Goal: Information Seeking & Learning: Learn about a topic

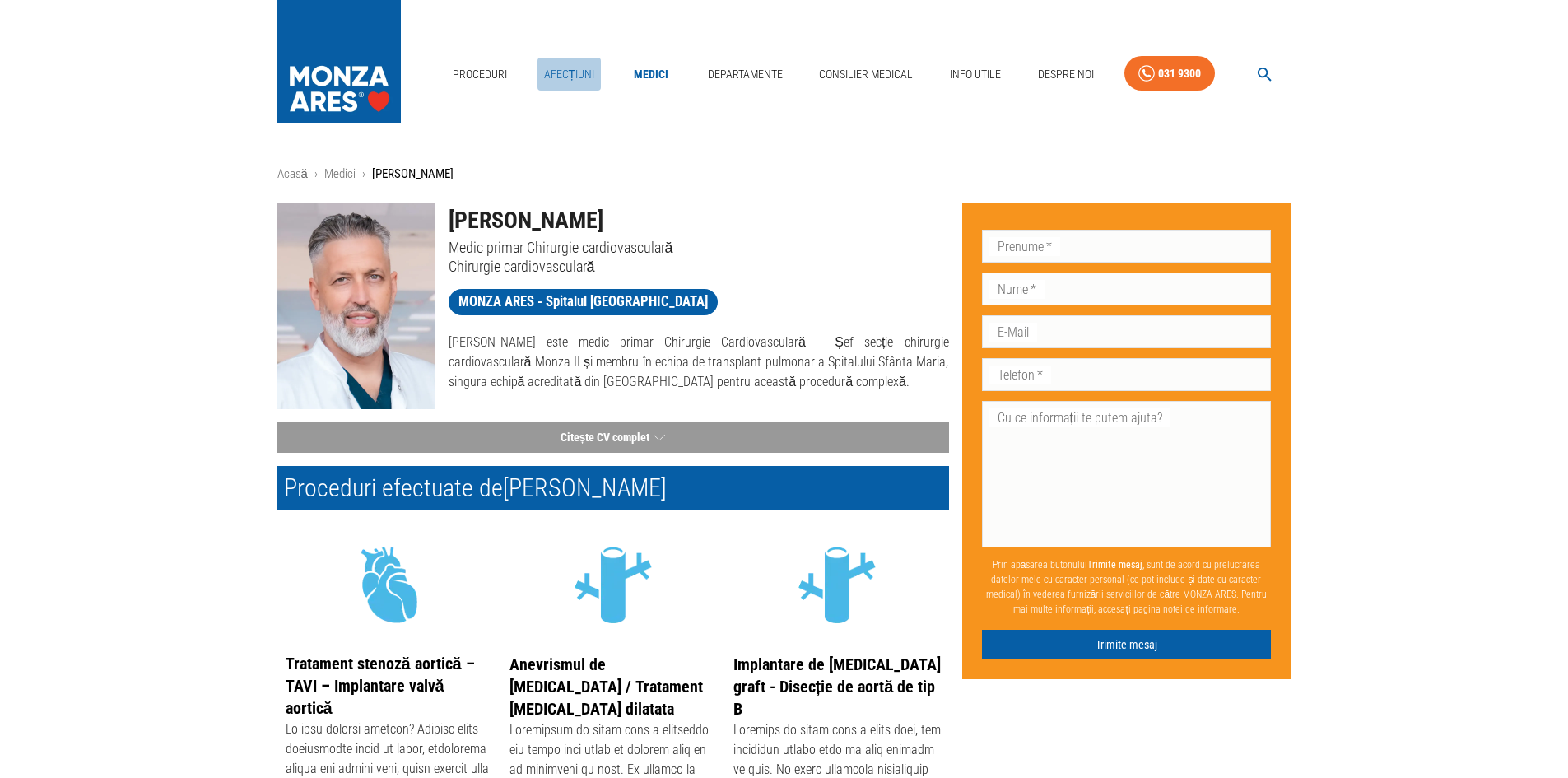
click at [567, 73] on link "Afecțiuni" at bounding box center [569, 74] width 64 height 34
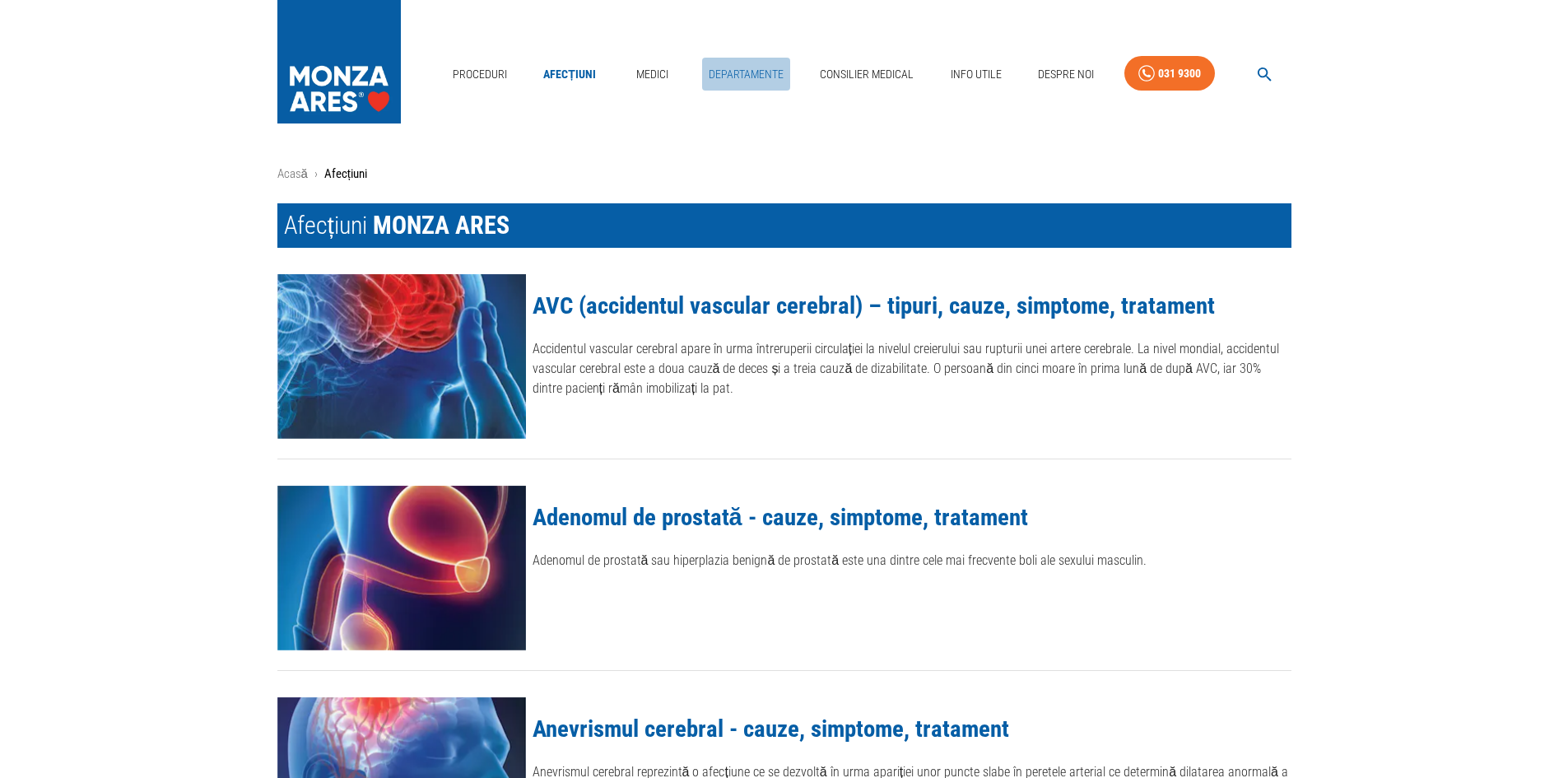
click at [734, 77] on link "Departamente" at bounding box center [746, 74] width 88 height 34
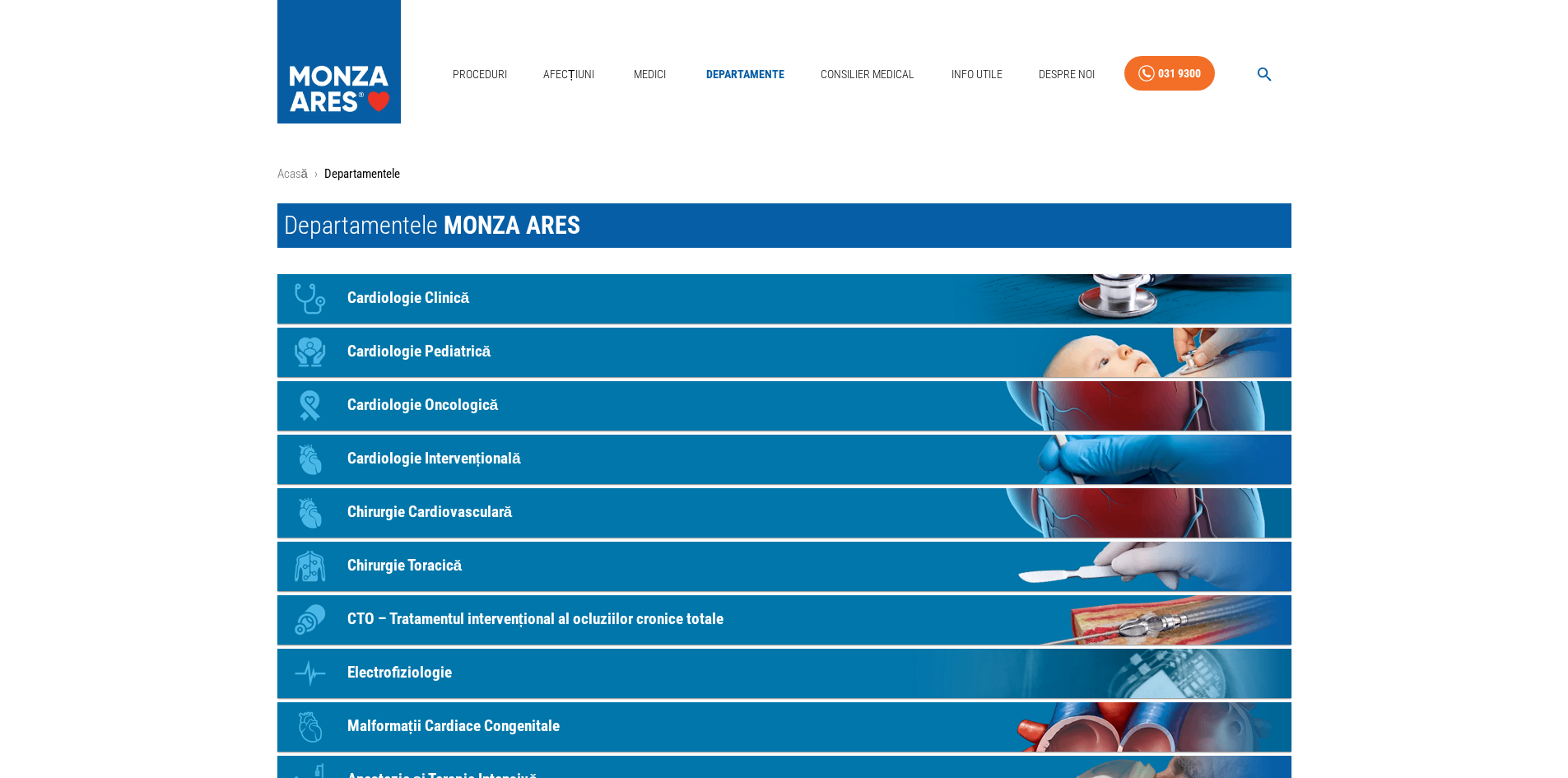
click at [489, 307] on link "Icon Cardiologie Clinică" at bounding box center [784, 299] width 1014 height 50
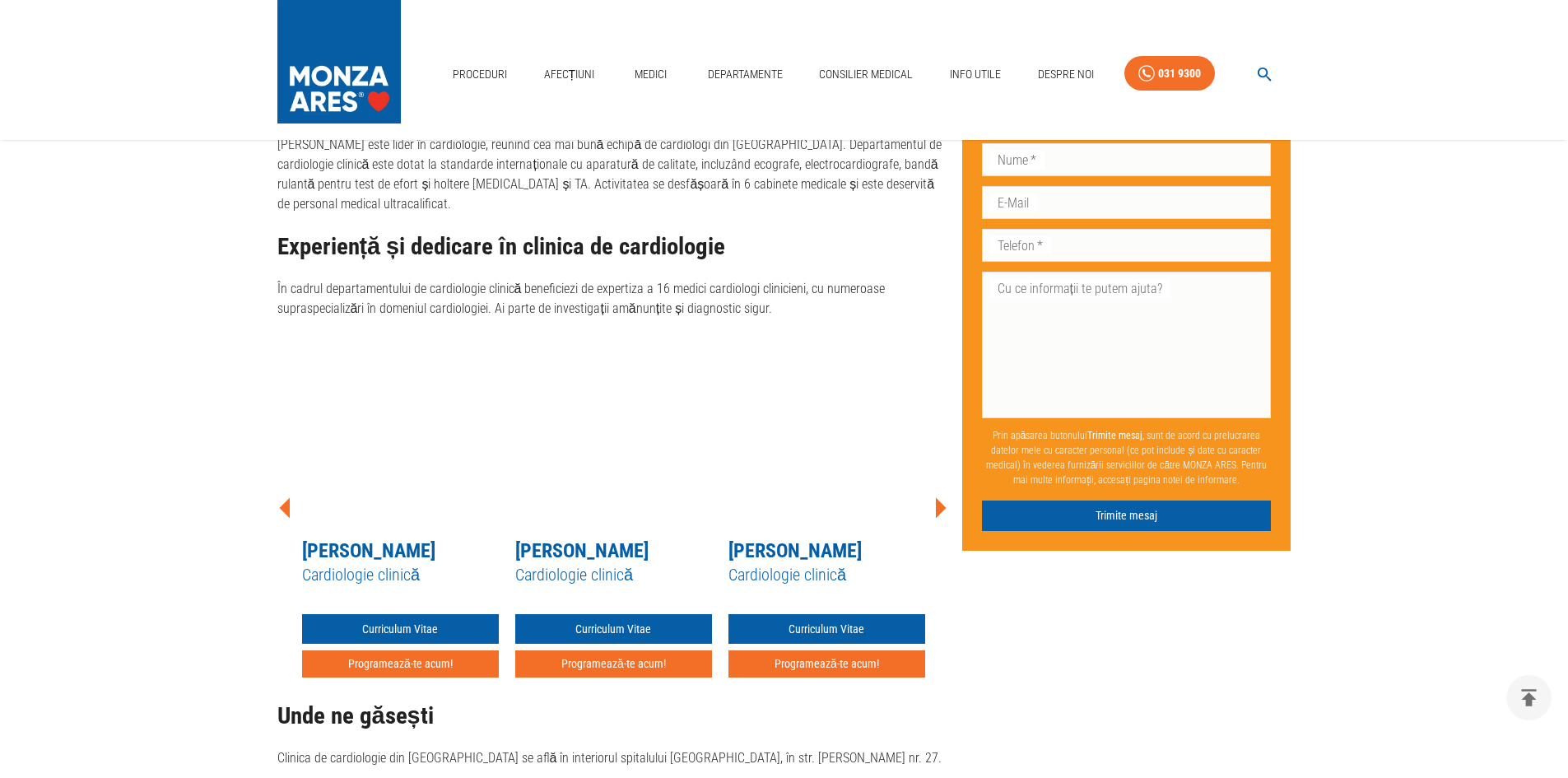
scroll to position [1126, 0]
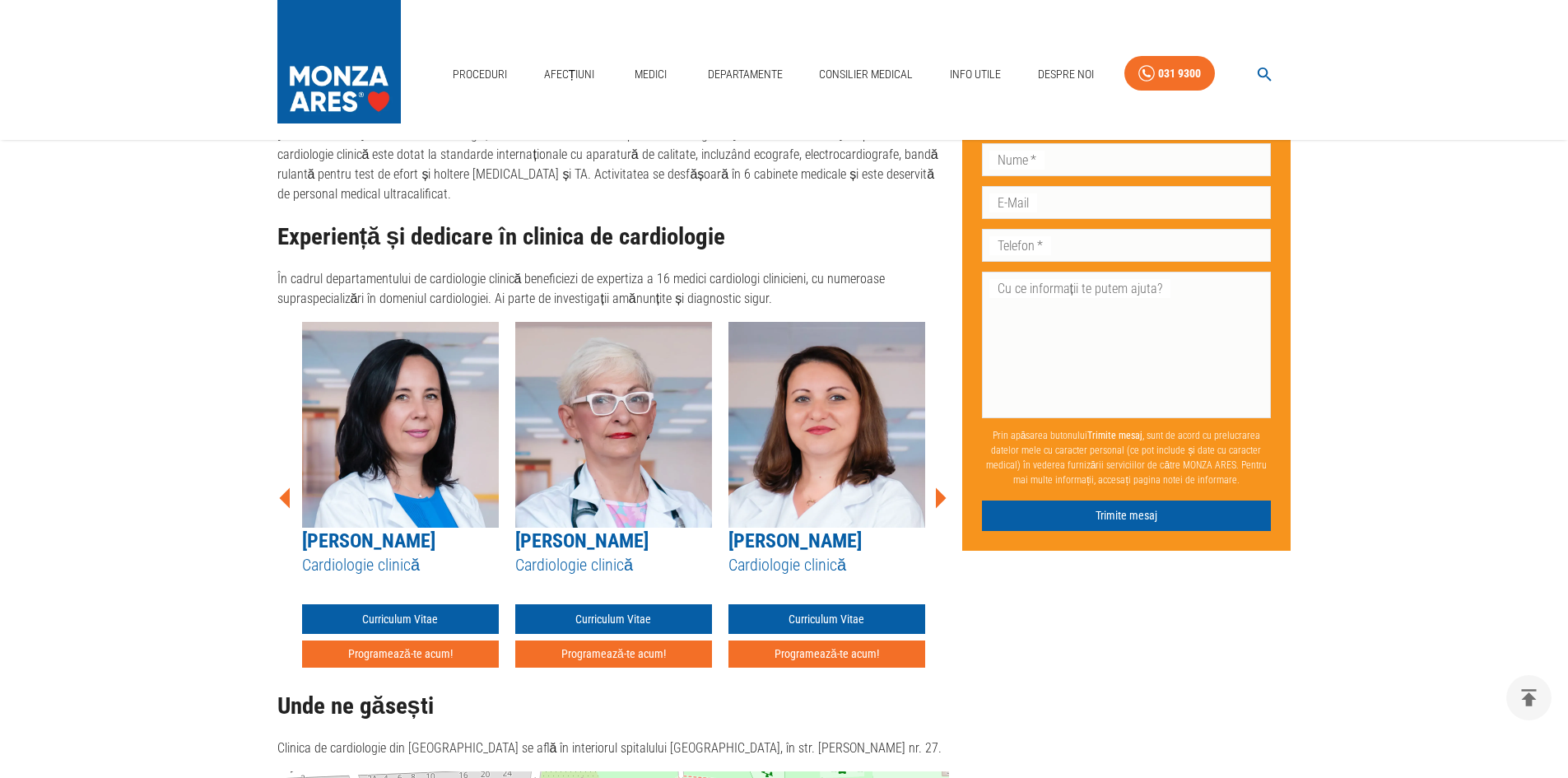
click at [940, 488] on icon at bounding box center [941, 498] width 11 height 20
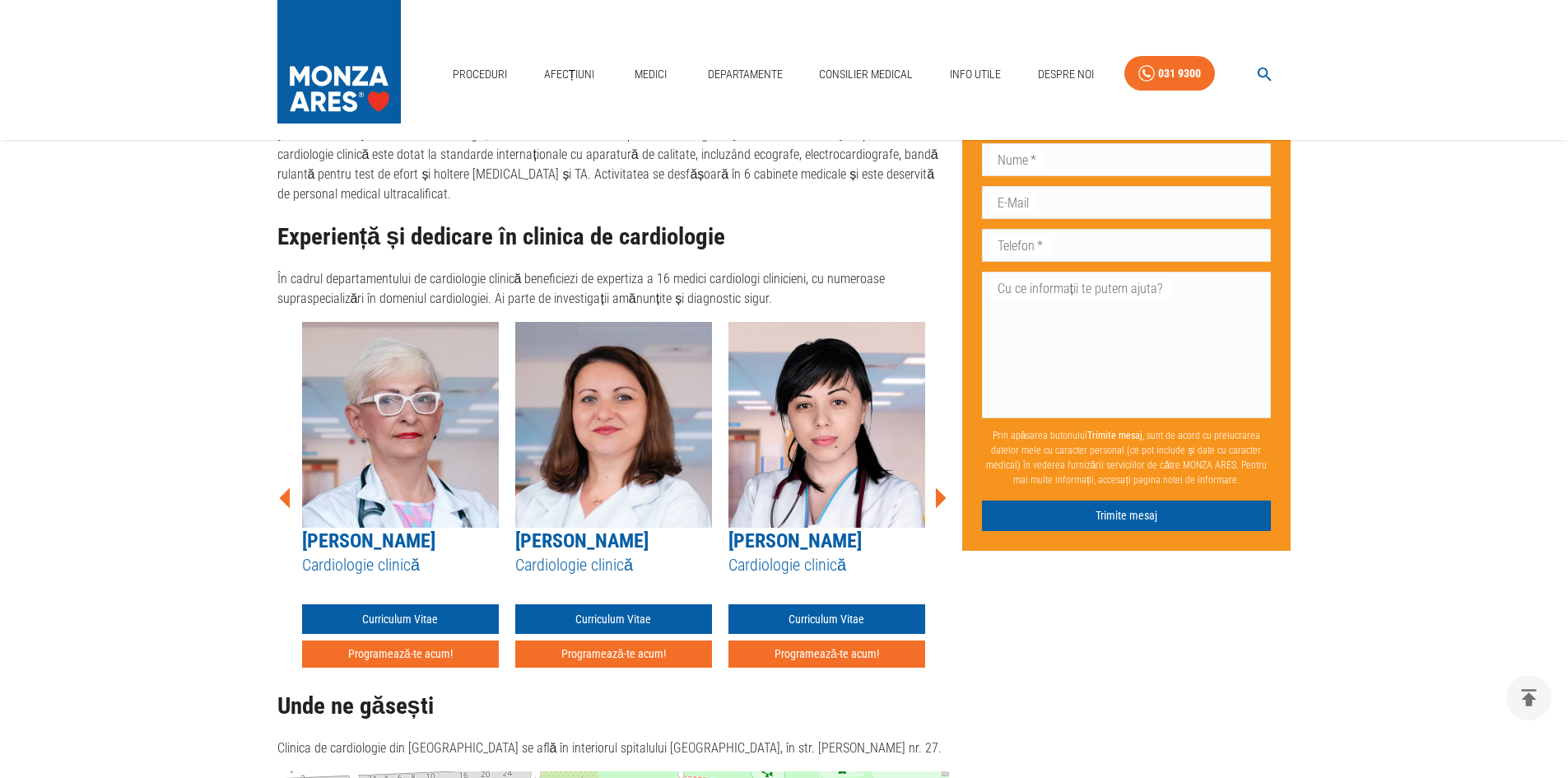
click at [288, 488] on icon at bounding box center [285, 498] width 11 height 20
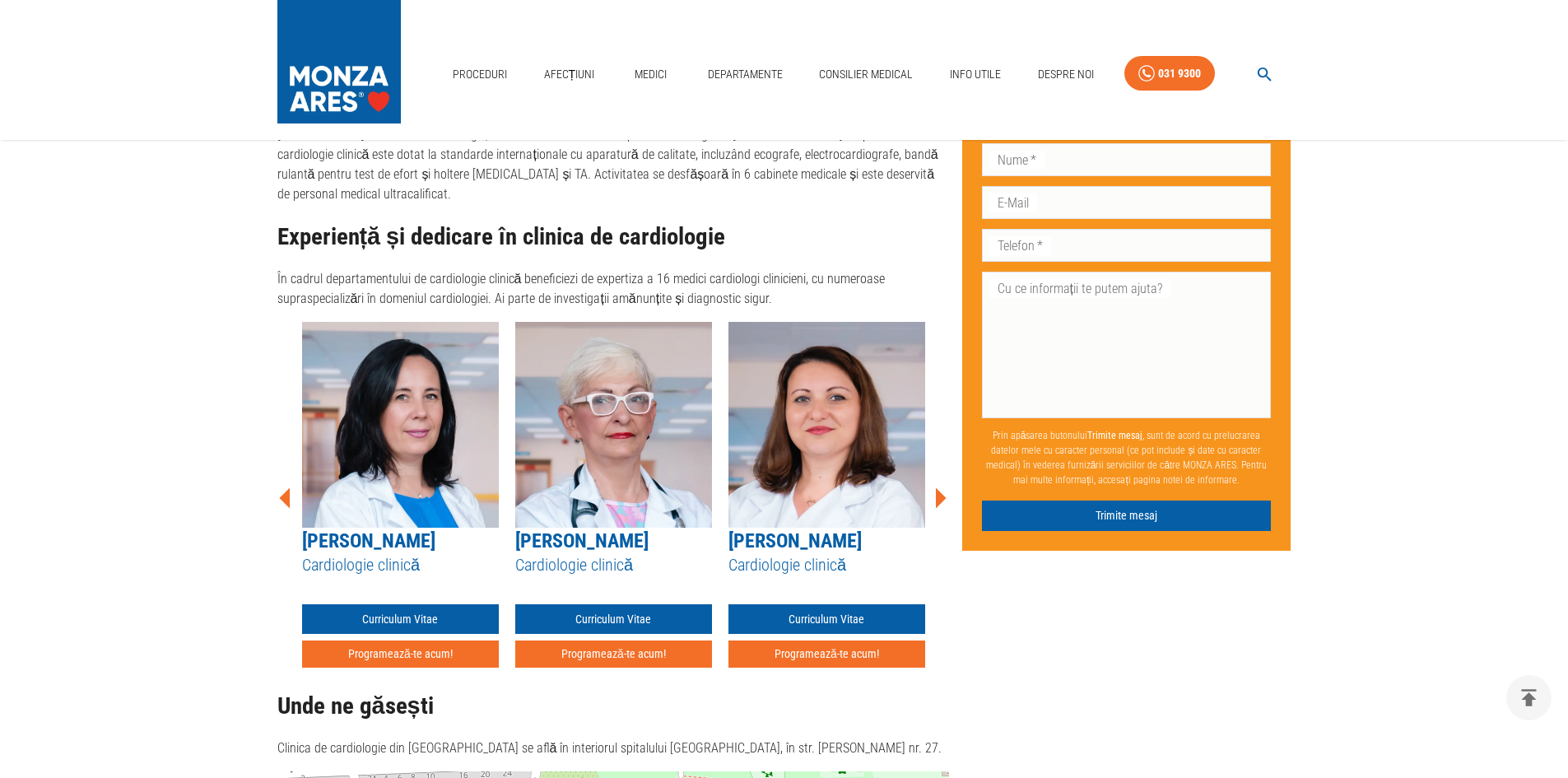
click at [399, 448] on img at bounding box center [400, 425] width 196 height 206
click at [394, 362] on img at bounding box center [400, 425] width 196 height 206
click at [374, 529] on link "[PERSON_NAME]" at bounding box center [368, 540] width 133 height 23
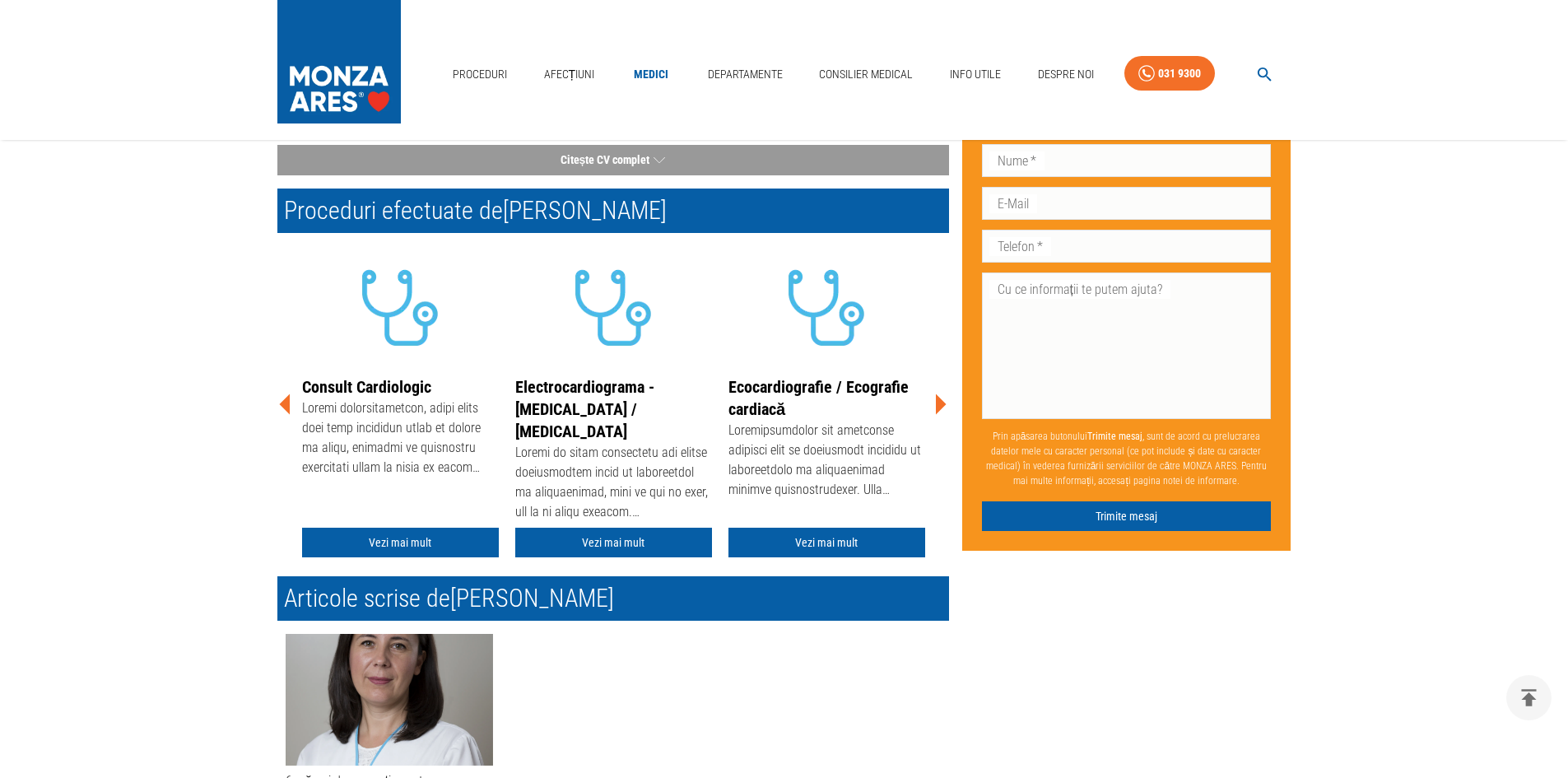
scroll to position [247, 0]
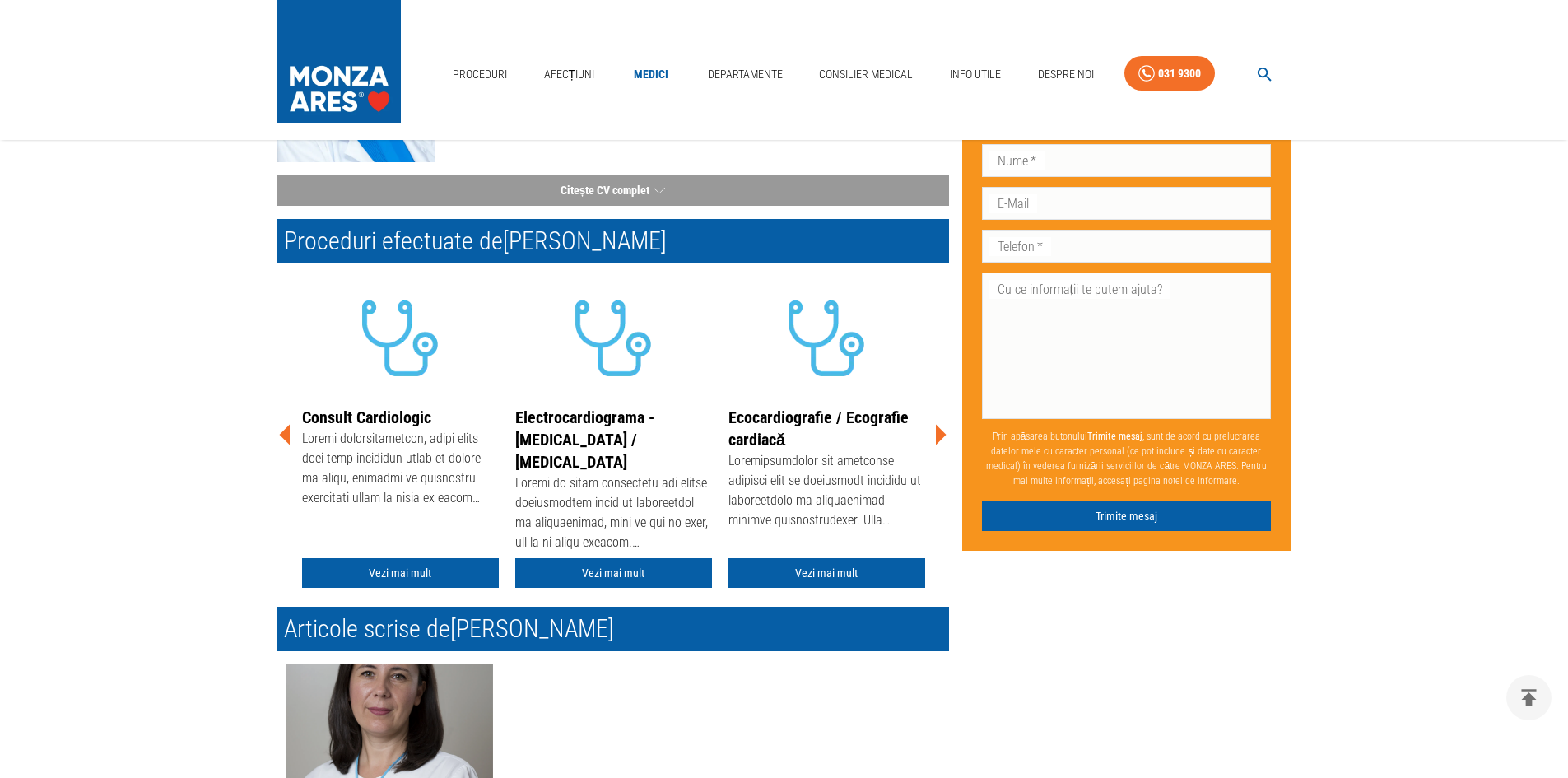
click at [942, 433] on icon at bounding box center [941, 435] width 11 height 20
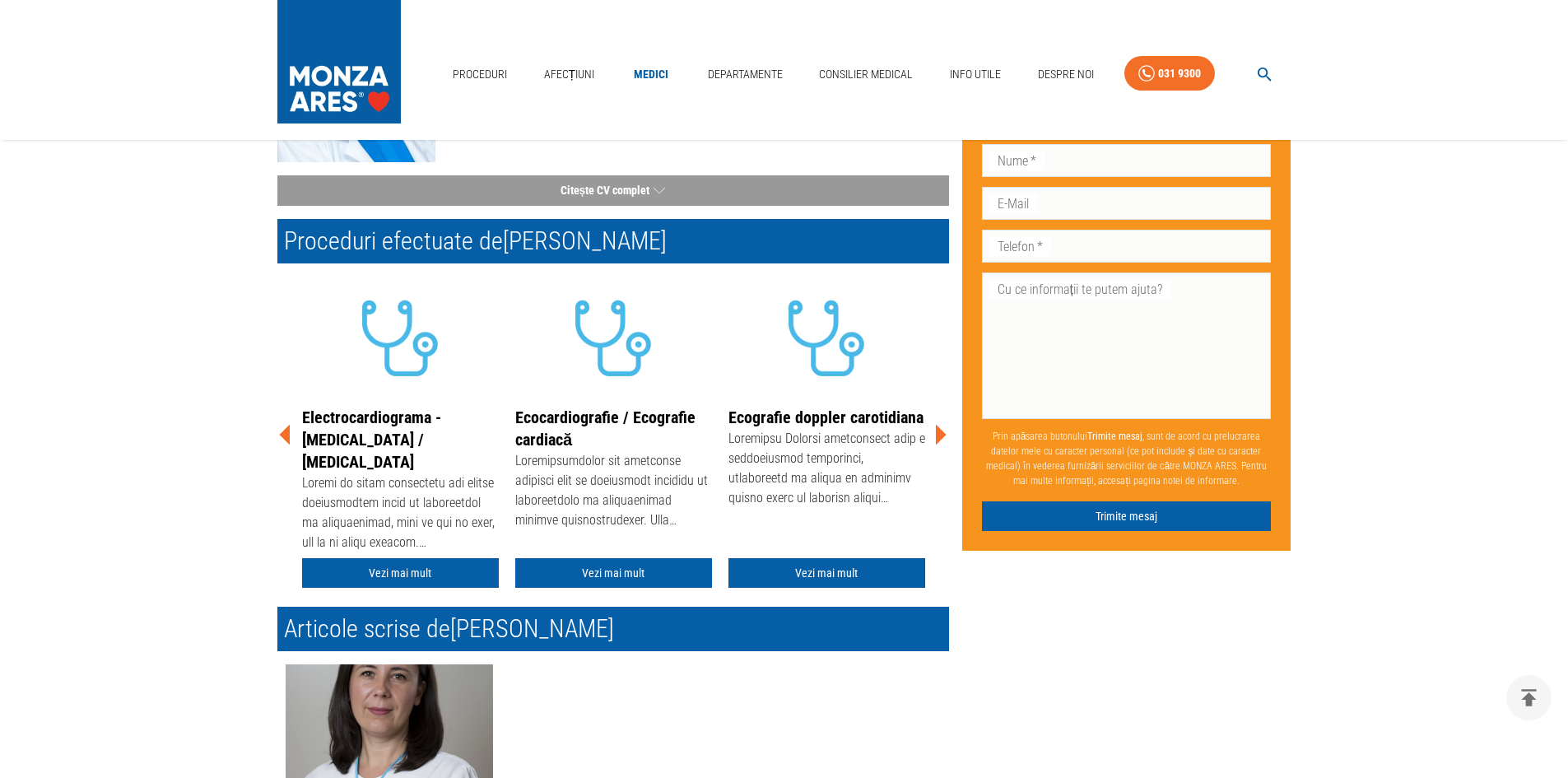
click at [942, 433] on icon at bounding box center [941, 435] width 11 height 20
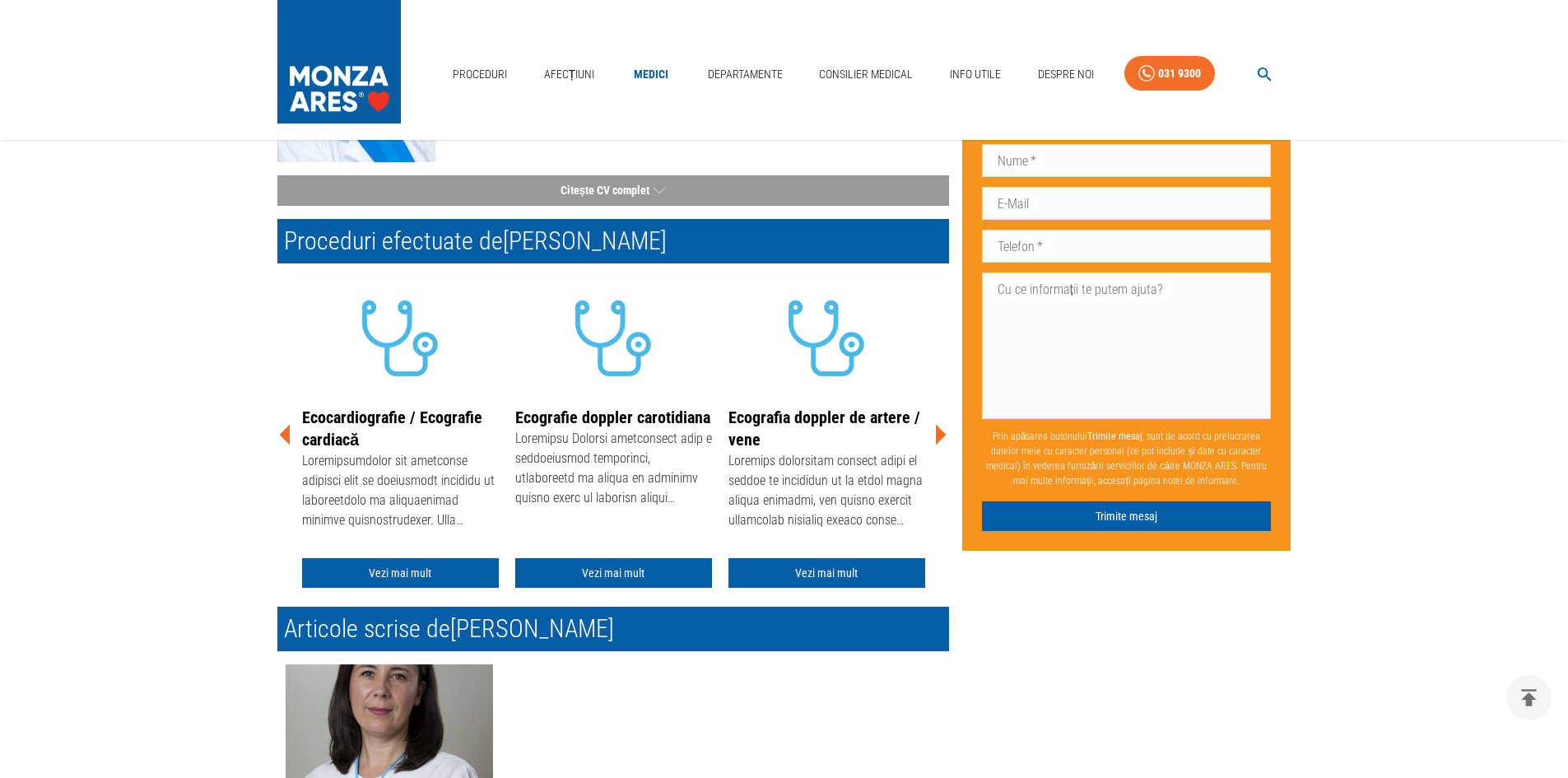
click at [942, 433] on icon at bounding box center [941, 435] width 11 height 20
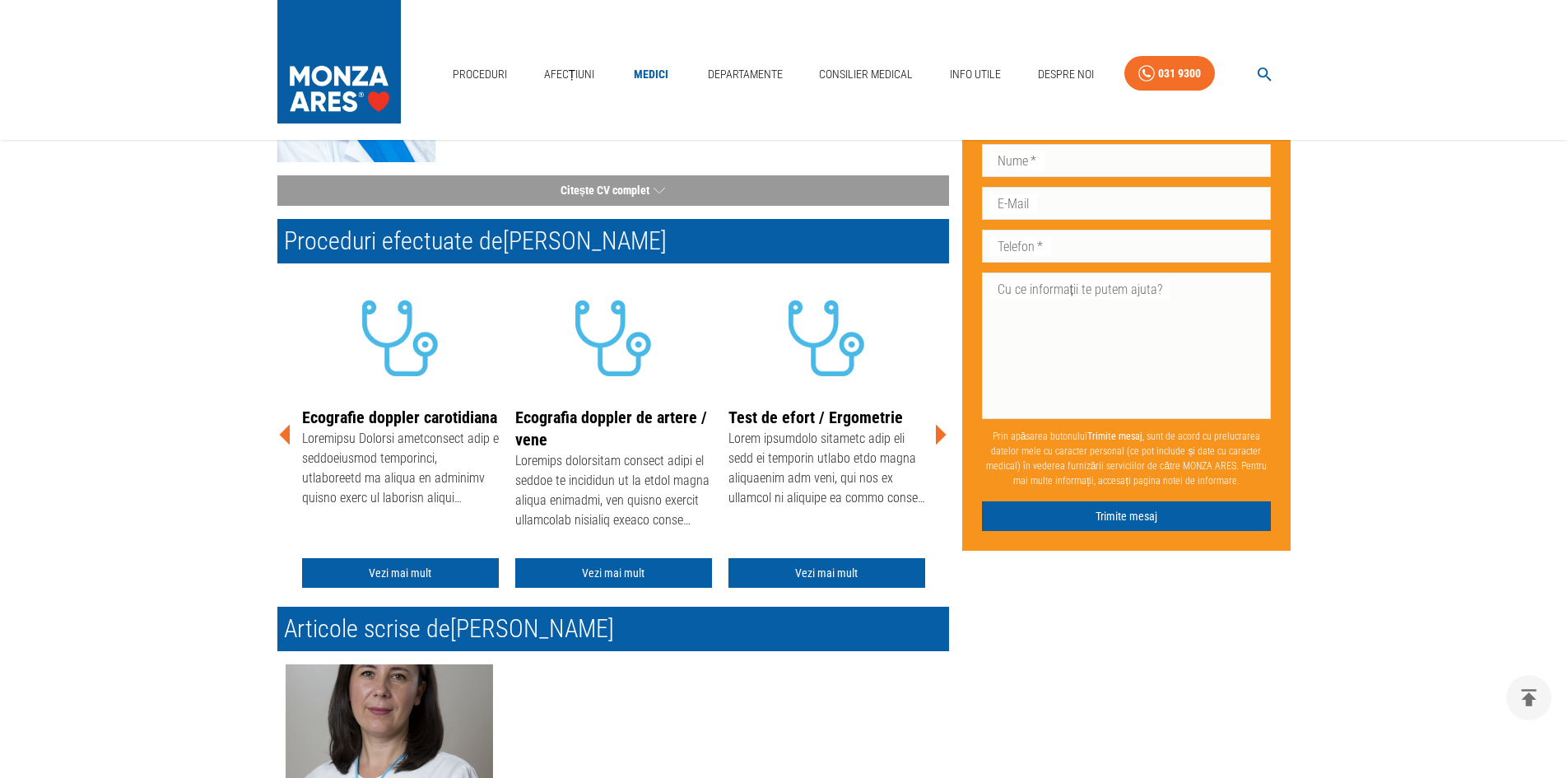
click at [942, 433] on icon at bounding box center [941, 435] width 11 height 20
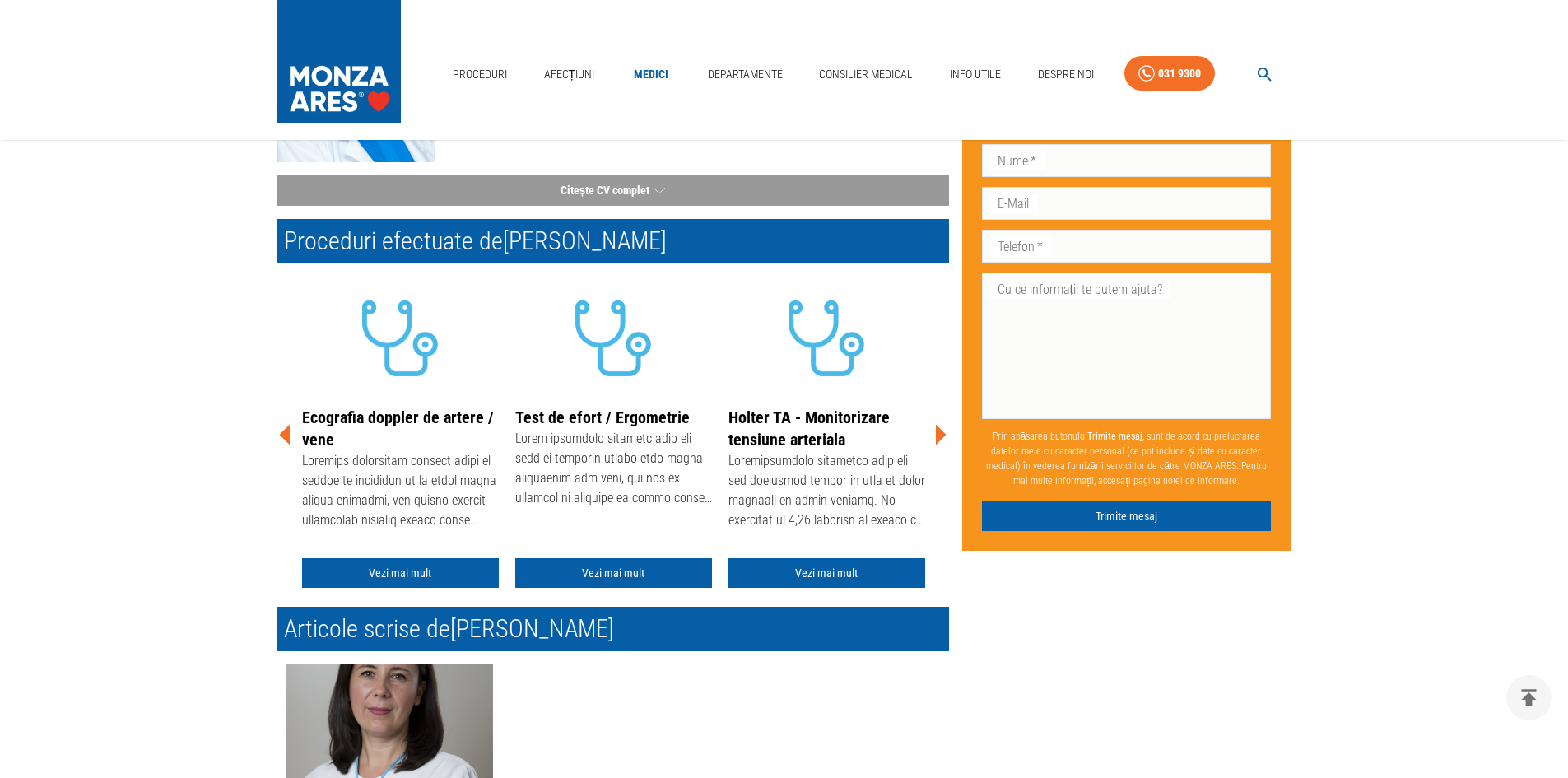
click at [942, 433] on icon at bounding box center [941, 435] width 11 height 20
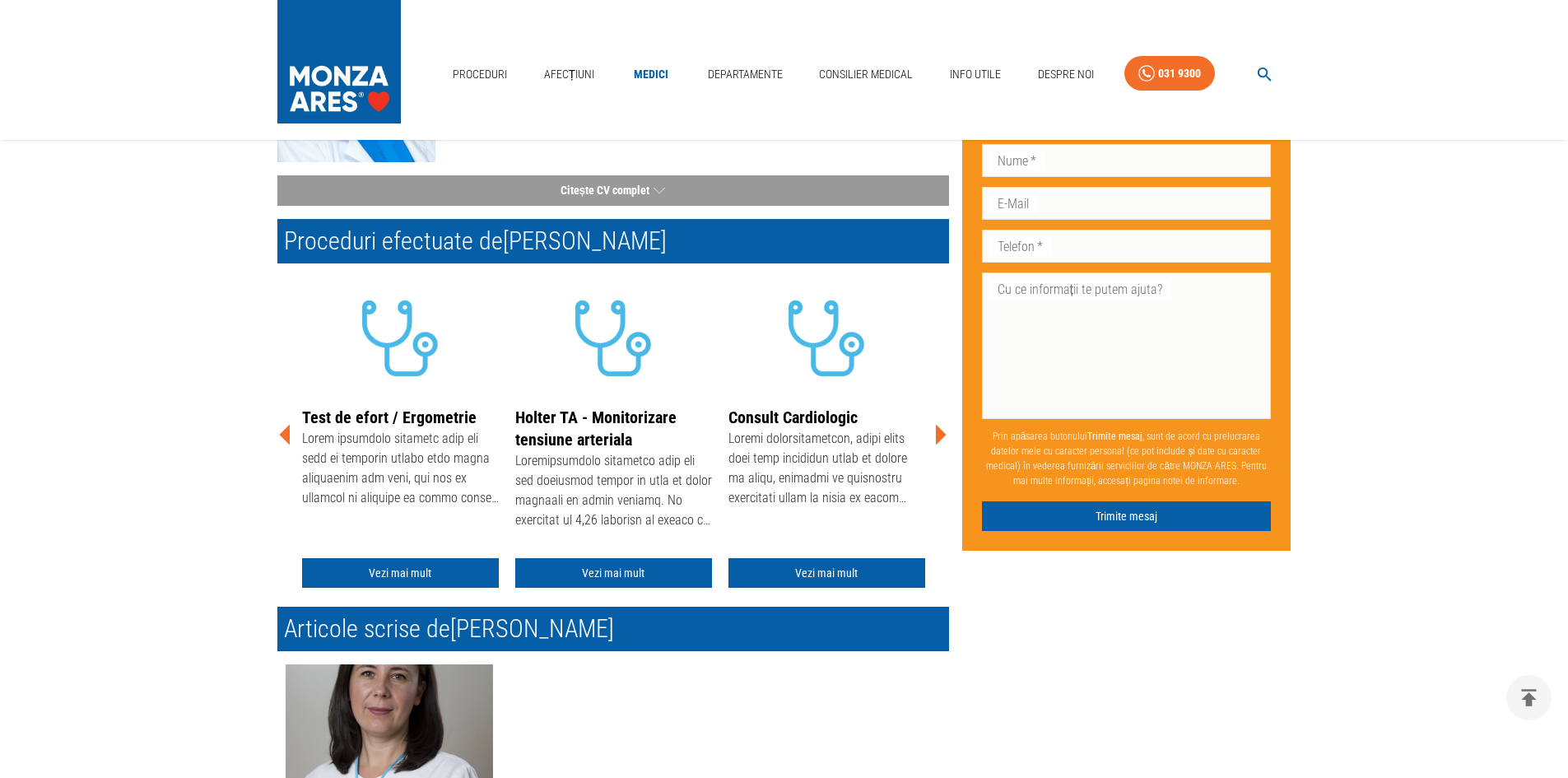
click at [942, 433] on icon at bounding box center [941, 435] width 11 height 20
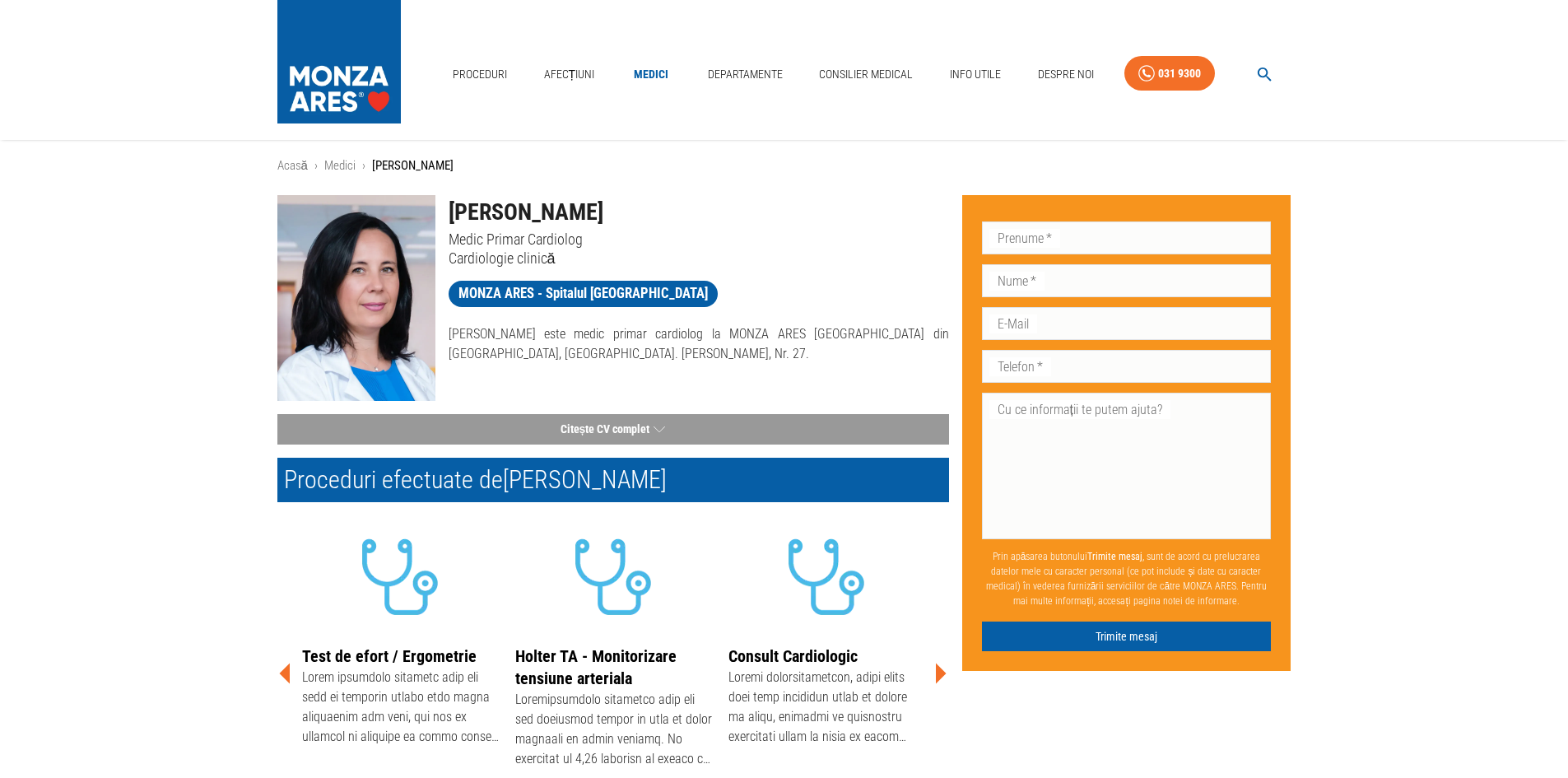
scroll to position [0, 0]
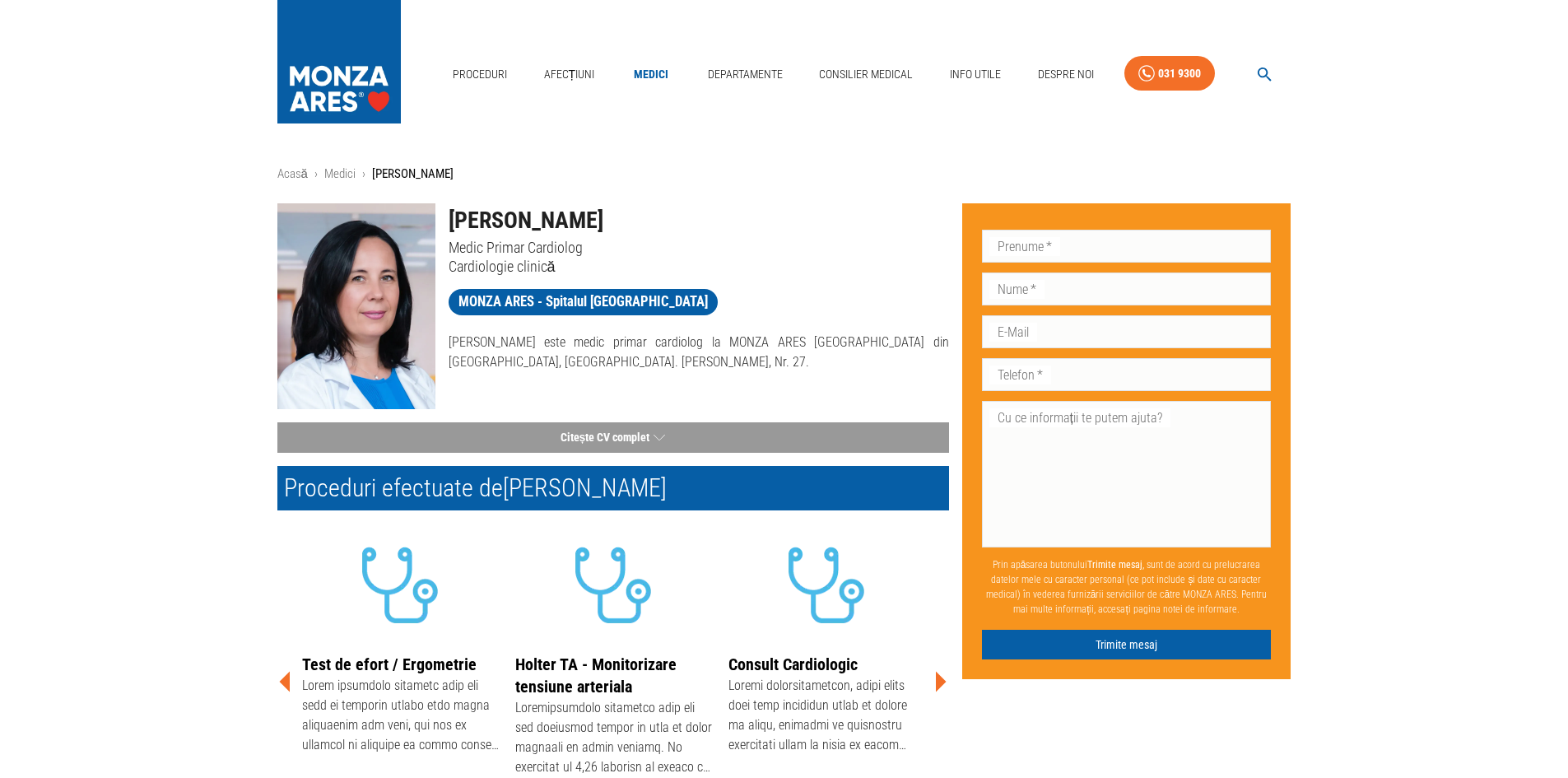
click at [454, 347] on p "[PERSON_NAME] este medic primar cardiolog la MONZA ARES [GEOGRAPHIC_DATA] din […" at bounding box center [699, 352] width 500 height 39
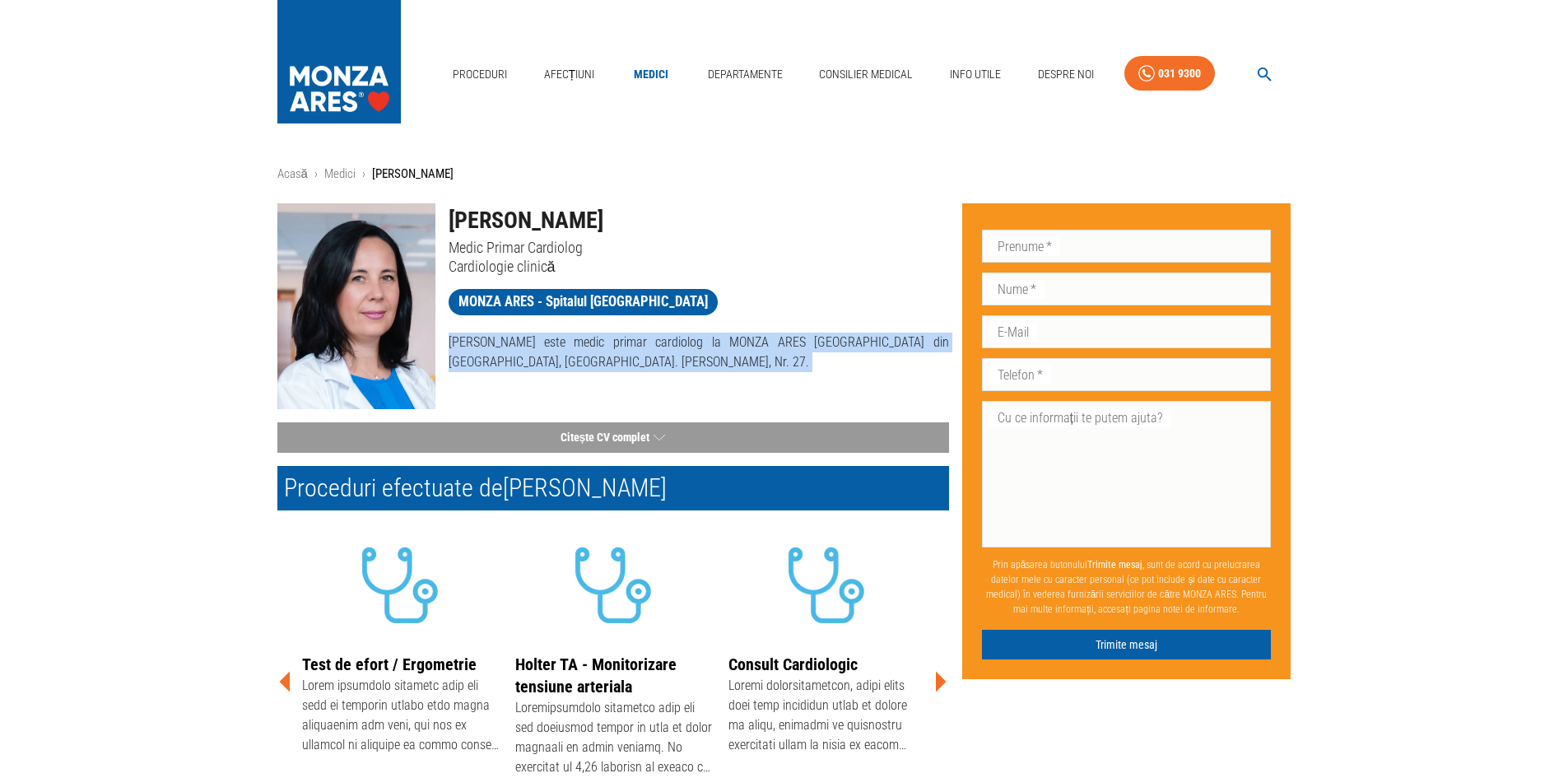
click at [454, 347] on p "[PERSON_NAME] este medic primar cardiolog la MONZA ARES [GEOGRAPHIC_DATA] din […" at bounding box center [699, 352] width 500 height 39
